Goal: Communication & Community: Answer question/provide support

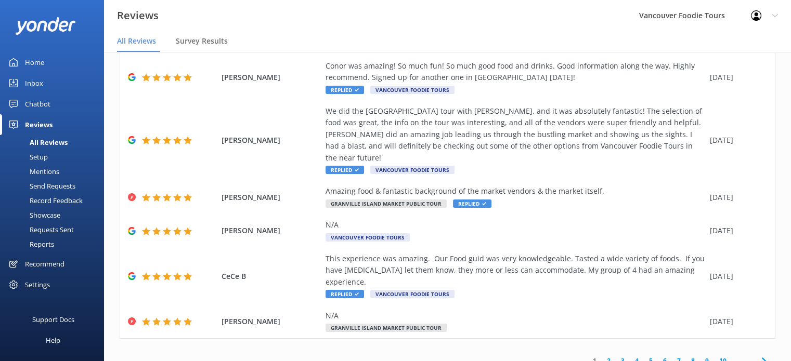
scroll to position [129, 0]
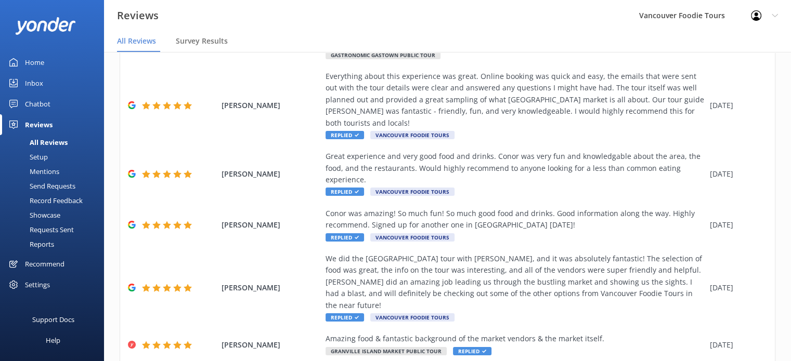
drag, startPoint x: 782, startPoint y: 146, endPoint x: 779, endPoint y: 266, distance: 120.1
click at [779, 266] on div "Out of 1155 reviews: 4.8 NPS 93 All reply statuses All reply statuses Needs a r…" at bounding box center [447, 227] width 687 height 608
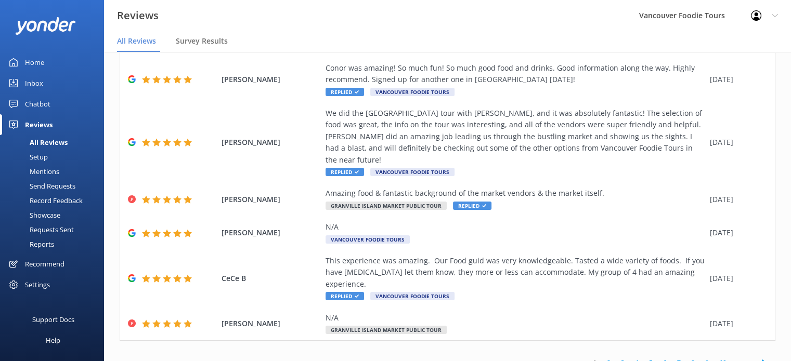
click at [778, 333] on div "Out of 1155 reviews: 4.8 NPS 93 All reply statuses All reply statuses Needs a r…" at bounding box center [447, 81] width 687 height 608
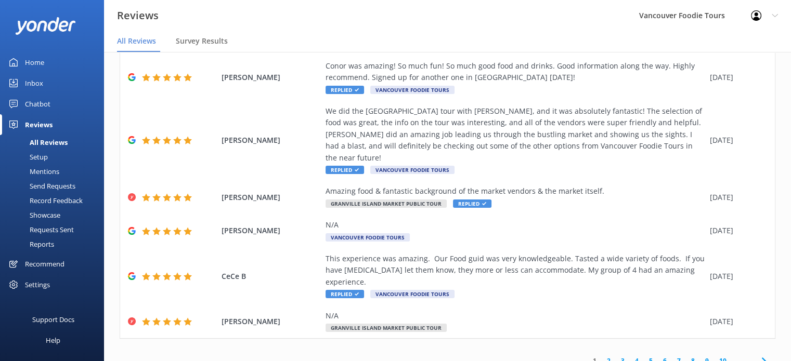
click at [757, 355] on icon at bounding box center [763, 361] width 12 height 12
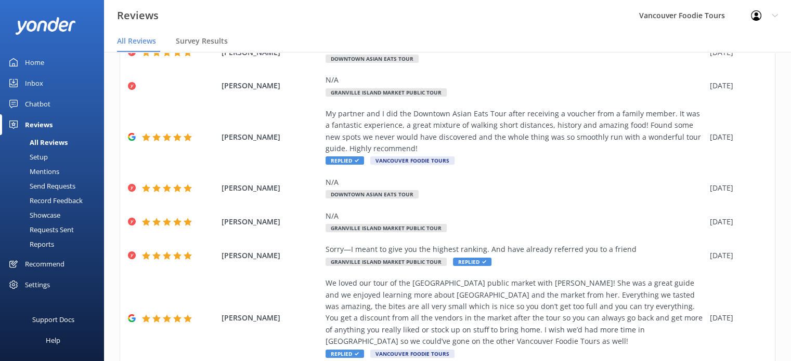
scroll to position [218, 0]
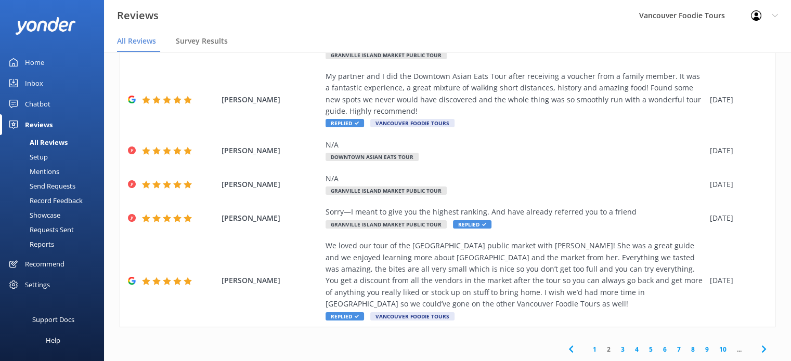
click at [761, 349] on use at bounding box center [763, 349] width 4 height 7
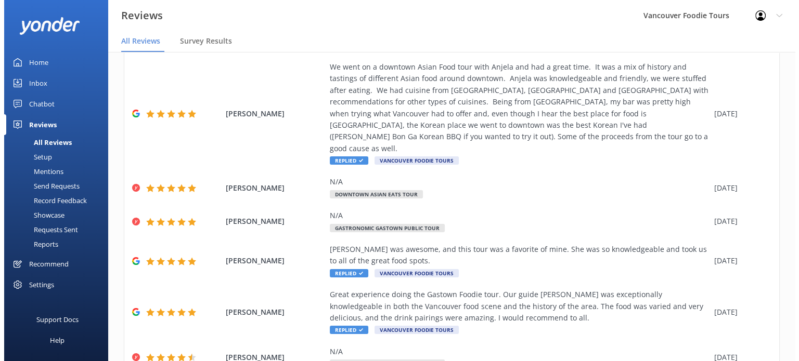
scroll to position [288, 0]
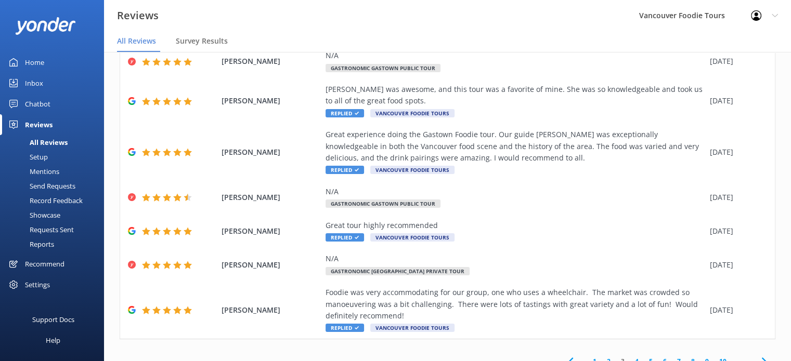
click at [46, 83] on link "Inbox" at bounding box center [52, 83] width 104 height 21
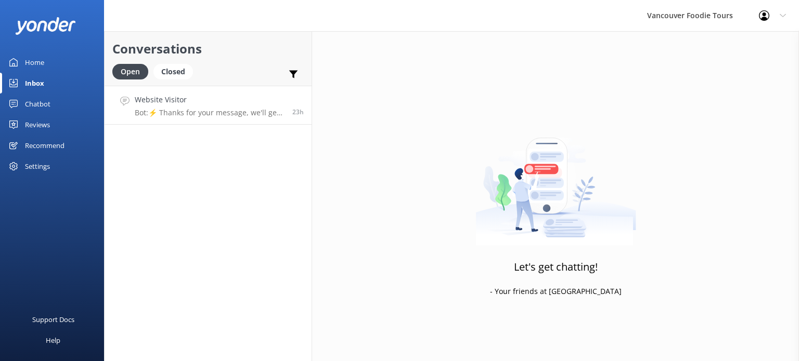
click at [220, 109] on p "Bot: ⚡ Thanks for your message, we'll get back to you within 24 hours. You can …" at bounding box center [210, 112] width 150 height 9
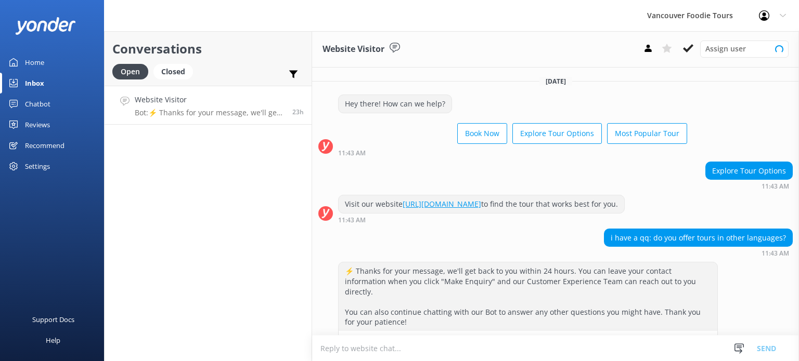
scroll to position [31, 0]
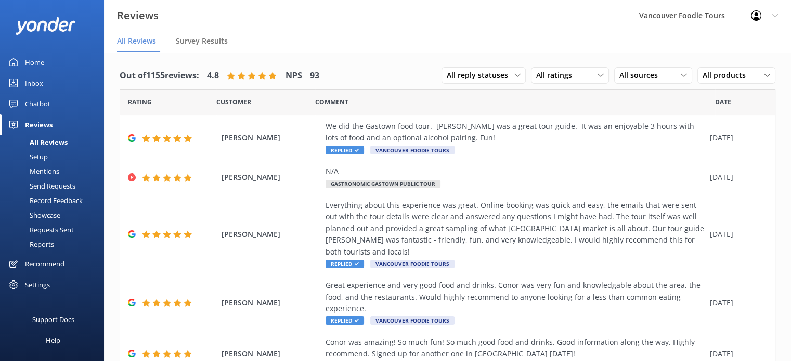
click at [56, 83] on link "Inbox" at bounding box center [52, 83] width 104 height 21
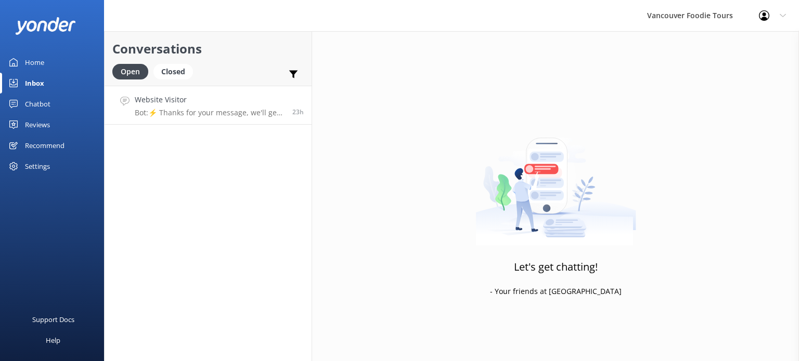
click at [252, 104] on h4 "Website Visitor" at bounding box center [210, 99] width 150 height 11
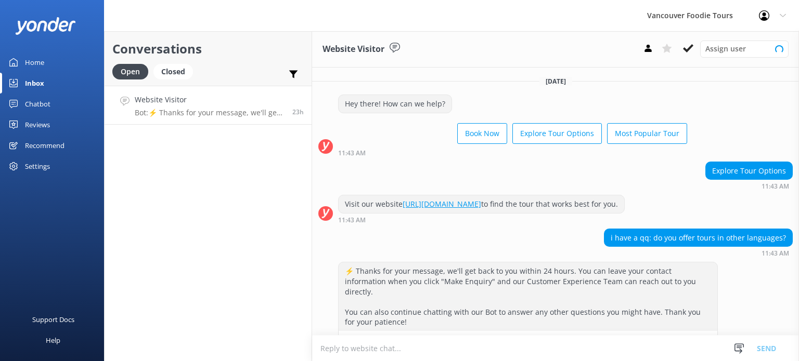
scroll to position [31, 0]
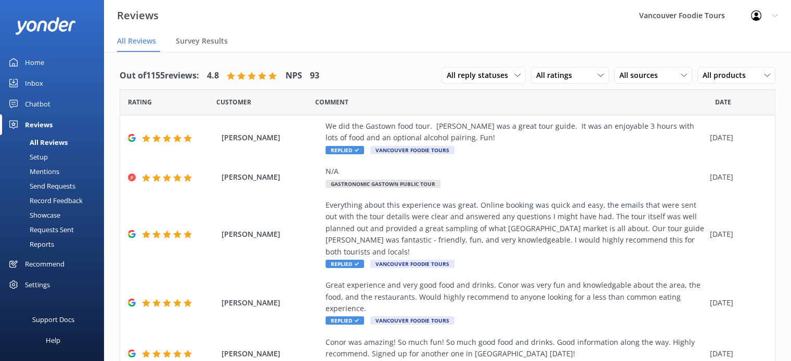
click at [59, 79] on link "Inbox" at bounding box center [52, 83] width 104 height 21
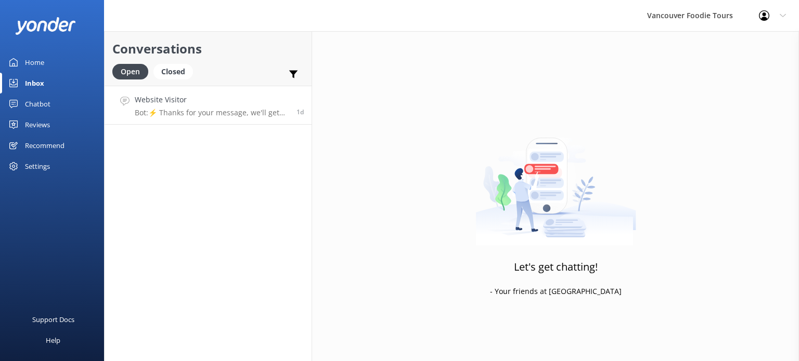
click at [265, 108] on p "Bot: ⚡ Thanks for your message, we'll get back to you within 24 hours. You can …" at bounding box center [212, 112] width 154 height 9
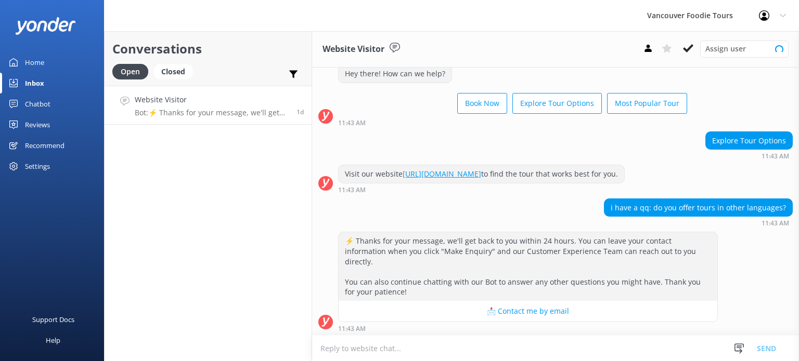
scroll to position [31, 0]
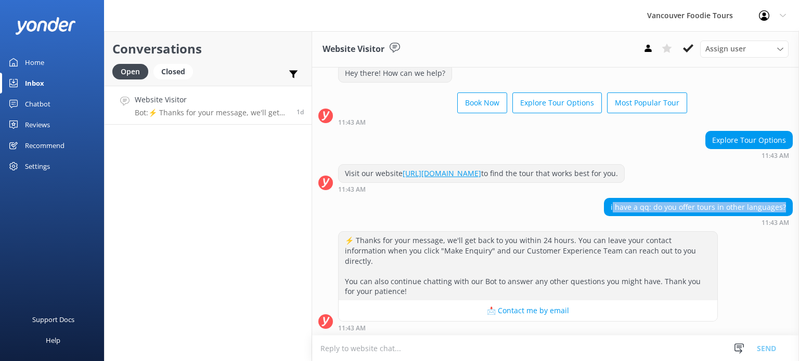
drag, startPoint x: 770, startPoint y: 205, endPoint x: 609, endPoint y: 212, distance: 161.3
click at [609, 212] on div "i have a qq: do you offer tours in other languages?" at bounding box center [698, 208] width 188 height 18
click at [650, 207] on div "i have a qq: do you offer tours in other languages?" at bounding box center [698, 208] width 188 height 18
drag, startPoint x: 650, startPoint y: 207, endPoint x: 770, endPoint y: 202, distance: 120.2
click at [775, 202] on div "i have a qq: do you offer tours in other languages?" at bounding box center [698, 208] width 188 height 18
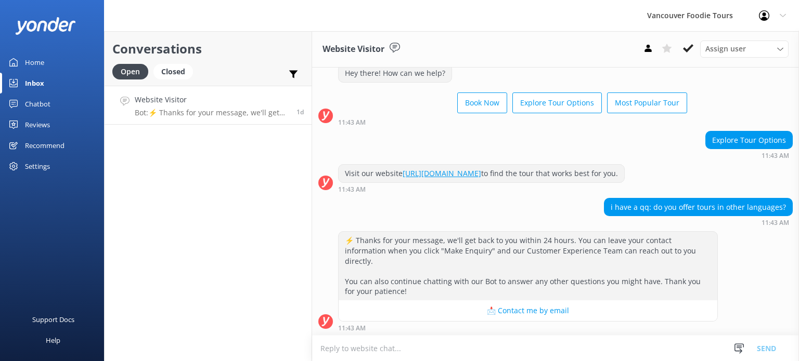
click at [393, 349] on textarea at bounding box center [555, 348] width 487 height 25
paste textarea "We primarily conduct our tours in English, but we can also offer them in Spanis…"
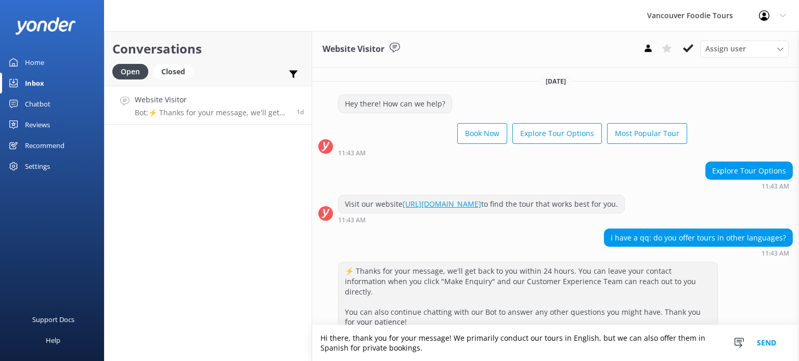
scroll to position [41, 0]
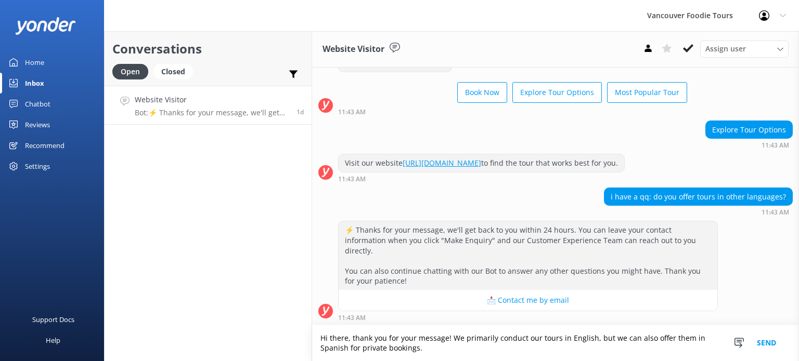
click at [365, 337] on textarea "Hi there, thank you for your message! We primarily conduct our tours in English…" at bounding box center [555, 343] width 487 height 36
click at [462, 336] on textarea "Hi there, thank you for your message! We primarily conduct our tours in English…" at bounding box center [555, 343] width 487 height 36
click at [573, 338] on textarea "Hi there, thank you for your message! We primarily conduct our tours in English…" at bounding box center [555, 343] width 487 height 36
click at [420, 349] on textarea "Hi there, thank you for your message! We primarily conduct our tours in English…" at bounding box center [555, 343] width 487 height 36
type textarea "Hi there, thank you for your message! We primarily conduct our tours in English…"
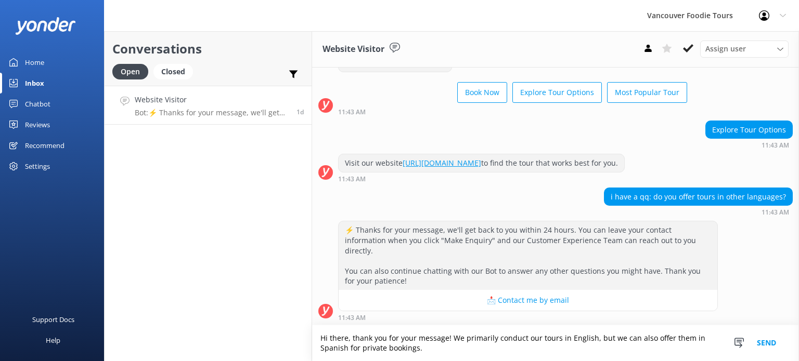
click at [767, 345] on button "Send" at bounding box center [766, 343] width 39 height 36
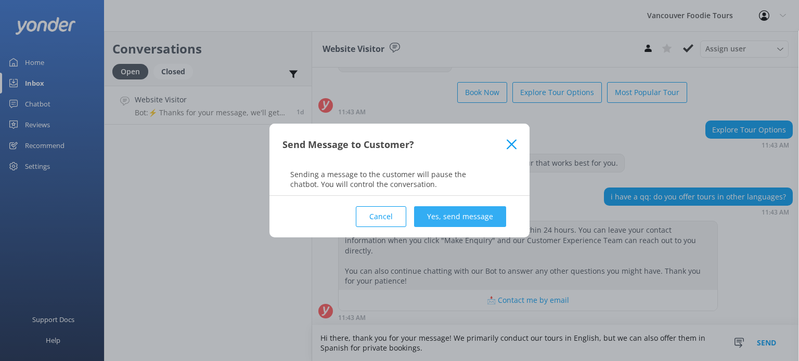
click at [479, 211] on button "Yes, send message" at bounding box center [460, 216] width 92 height 21
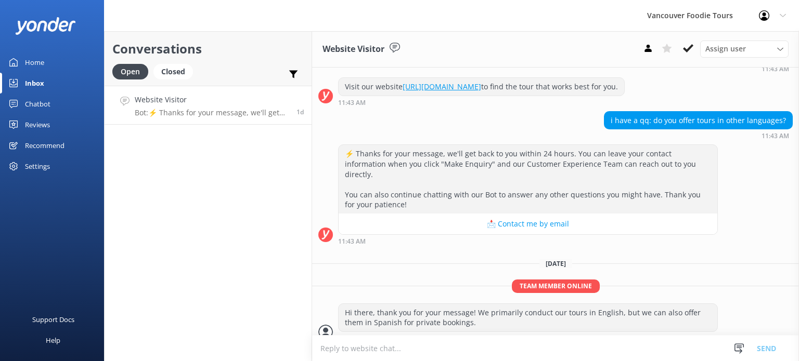
scroll to position [127, 0]
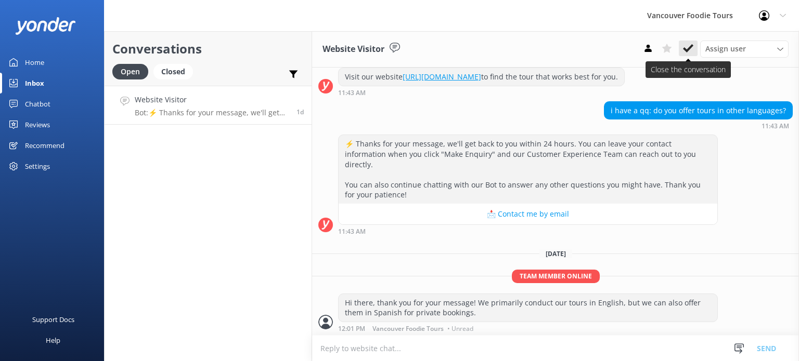
click at [688, 46] on icon at bounding box center [688, 48] width 10 height 10
